Goal: Find specific page/section: Find specific page/section

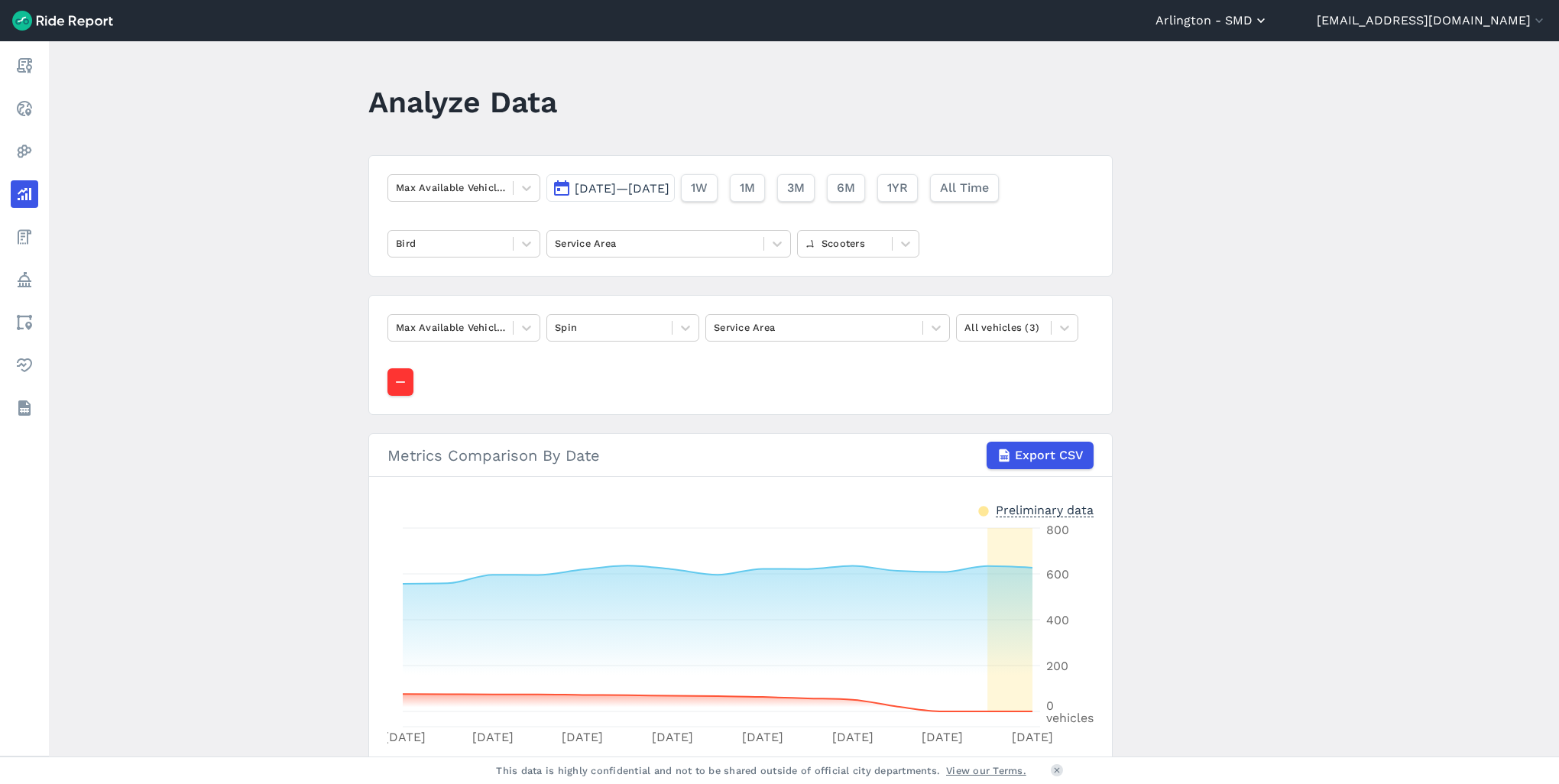
click at [1261, 26] on button "Arlington - SMD" at bounding box center [1212, 20] width 113 height 18
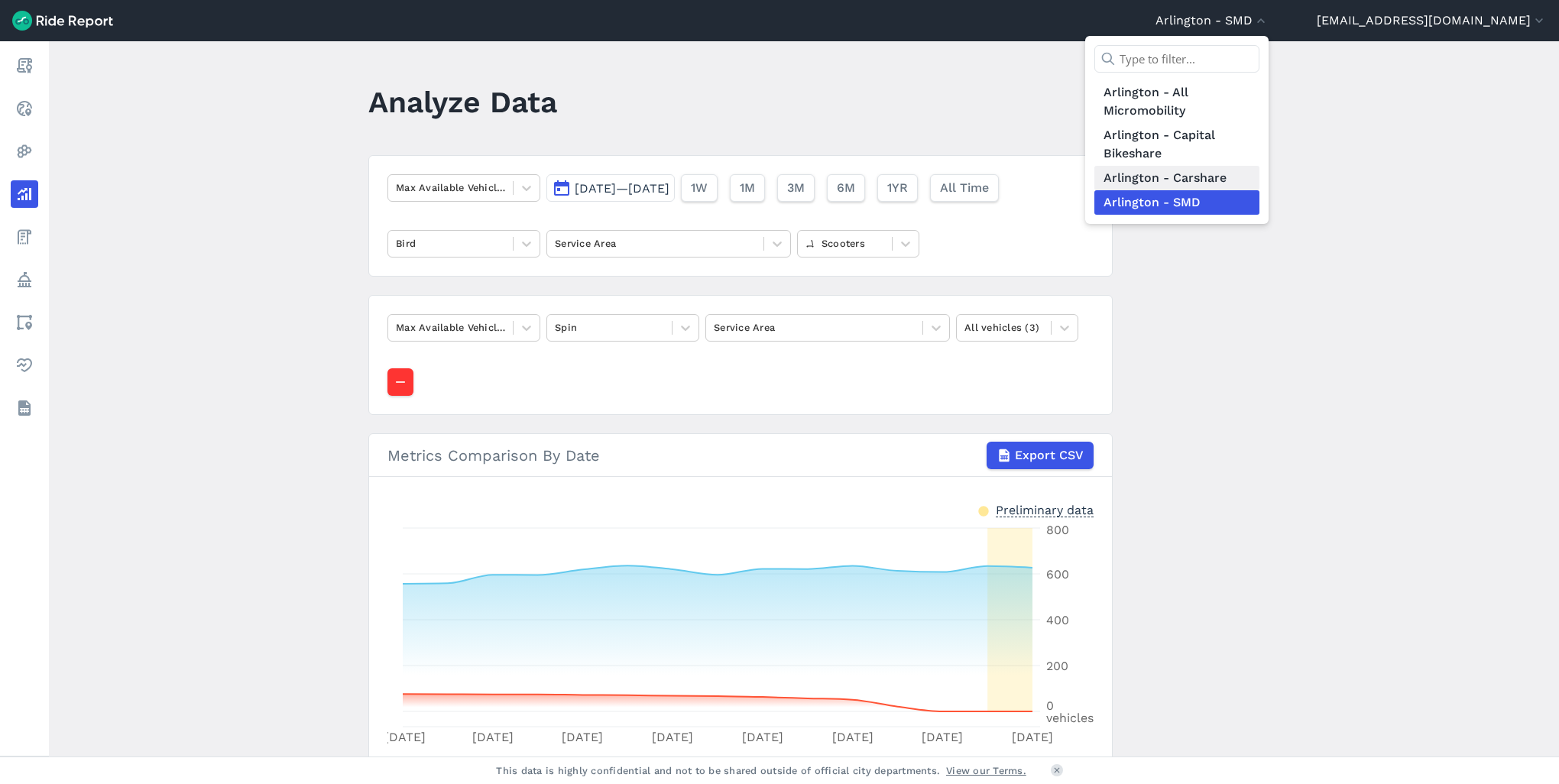
click at [1202, 173] on link "Arlington - Carshare" at bounding box center [1177, 178] width 165 height 25
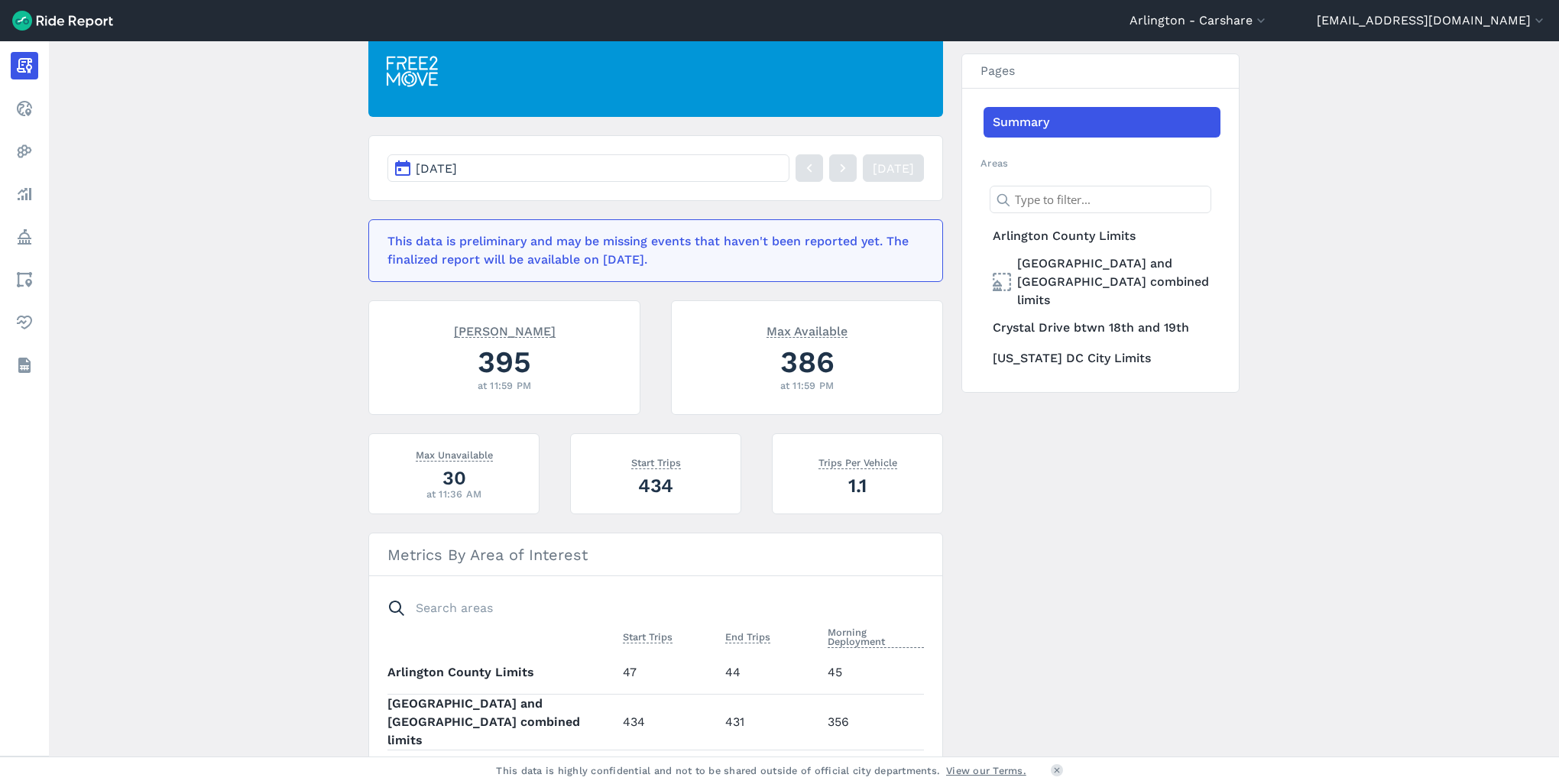
scroll to position [288, 0]
